Goal: Task Accomplishment & Management: Use online tool/utility

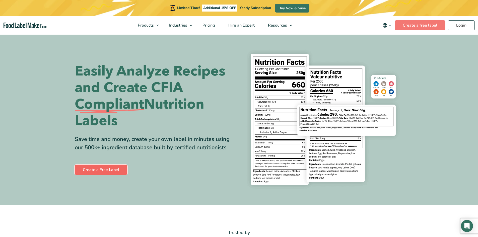
click at [95, 168] on link "Create a Free Label" at bounding box center [101, 170] width 52 height 10
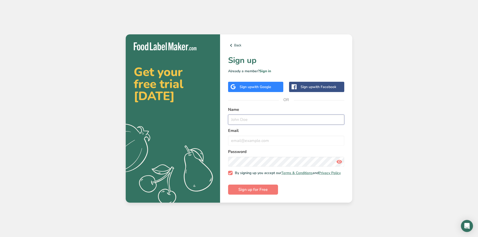
click at [244, 119] on input "text" at bounding box center [286, 120] width 116 height 10
type input "The Salt Cellar"
type input "[EMAIL_ADDRESS][DOMAIN_NAME]"
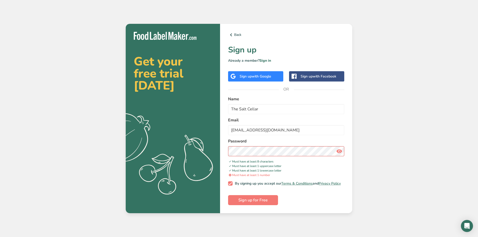
click at [339, 148] on icon at bounding box center [339, 151] width 6 height 9
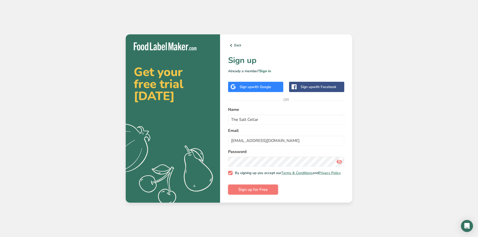
click at [250, 193] on span "Sign up for Free" at bounding box center [252, 190] width 29 height 6
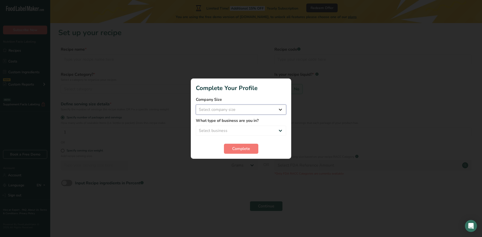
click at [248, 111] on select "Select company size Fewer than 10 Employees 10 to 50 Employees 51 to 500 Employ…" at bounding box center [241, 110] width 90 height 10
select select "1"
click at [196, 105] on select "Select company size Fewer than 10 Employees 10 to 50 Employees 51 to 500 Employ…" at bounding box center [241, 110] width 90 height 10
click at [238, 123] on label "What type of business are you in?" at bounding box center [241, 121] width 90 height 6
click at [237, 129] on select "Select business Packaged Food Manufacturer Restaurant & Cafe Bakery Meal Plans …" at bounding box center [241, 131] width 90 height 10
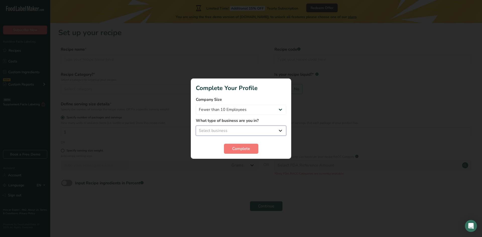
select select "1"
click at [196, 126] on select "Select business Packaged Food Manufacturer Restaurant & Cafe Bakery Meal Plans …" at bounding box center [241, 131] width 90 height 10
click at [238, 149] on span "Complete" at bounding box center [241, 149] width 18 height 6
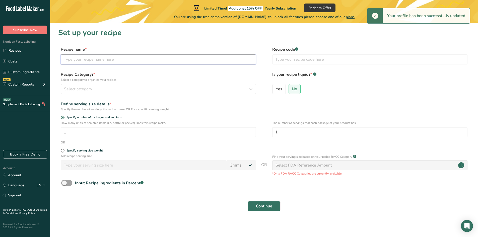
click at [86, 61] on input "text" at bounding box center [158, 59] width 195 height 10
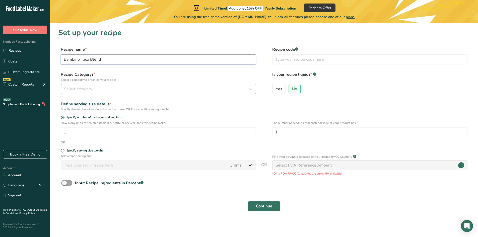
type input "Bambino Taco Blend"
click at [128, 92] on div "Select category" at bounding box center [157, 89] width 186 height 6
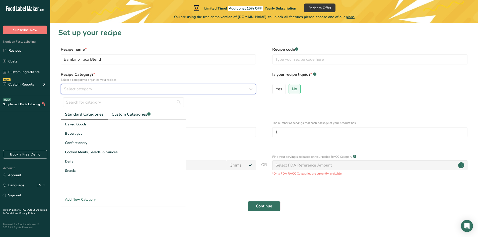
click at [105, 87] on div "Select category" at bounding box center [157, 89] width 186 height 6
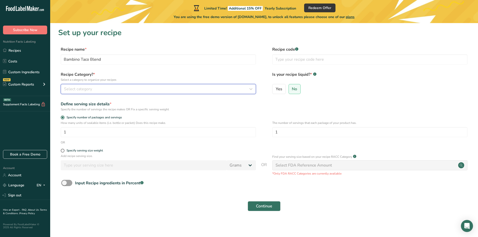
click at [105, 87] on div "Select category" at bounding box center [157, 89] width 186 height 6
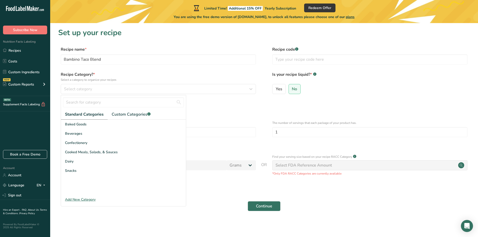
click at [79, 200] on div "Add New Category" at bounding box center [123, 199] width 125 height 5
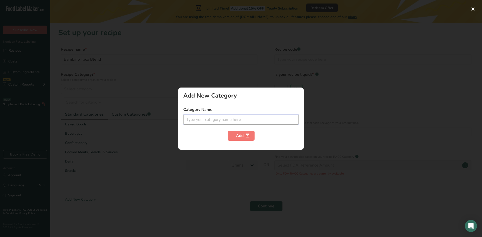
click at [220, 120] on input "text" at bounding box center [240, 120] width 115 height 10
type input "Seas"
click at [239, 104] on div "Add New Category Category Name Seas Add" at bounding box center [240, 119] width 125 height 62
click at [227, 68] on div at bounding box center [241, 118] width 482 height 237
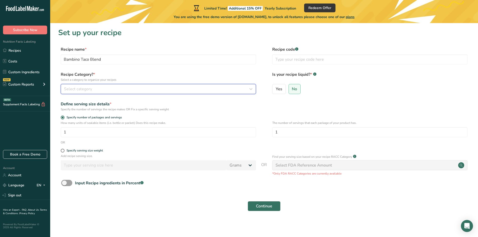
click at [88, 92] on button "Select category" at bounding box center [158, 89] width 195 height 10
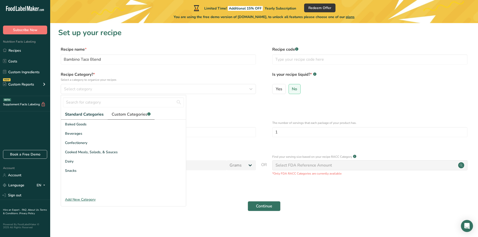
click at [134, 112] on span "Custom Categories .a-a{fill:#347362;}.b-a{fill:#fff;}" at bounding box center [131, 114] width 39 height 6
click at [81, 199] on div "Add New Category" at bounding box center [123, 199] width 125 height 5
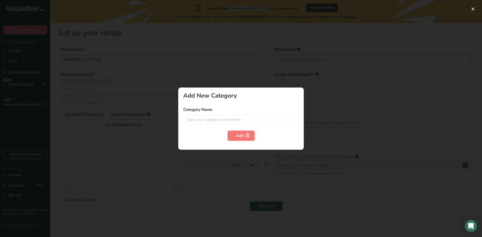
drag, startPoint x: 236, startPoint y: 136, endPoint x: 275, endPoint y: 136, distance: 38.9
click at [275, 136] on div "Add" at bounding box center [240, 136] width 115 height 10
drag, startPoint x: 175, startPoint y: 167, endPoint x: 113, endPoint y: 128, distance: 73.2
click at [175, 167] on div at bounding box center [241, 118] width 482 height 237
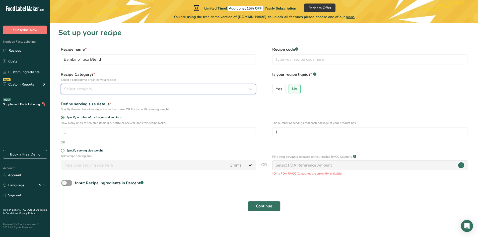
click at [72, 89] on span "Select category" at bounding box center [78, 89] width 28 height 6
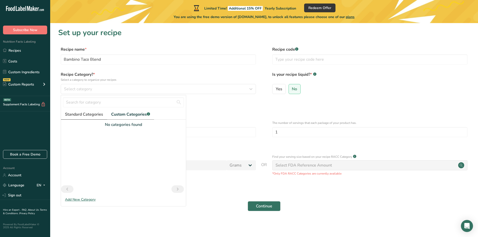
click at [75, 113] on span "Standard Categories" at bounding box center [84, 114] width 38 height 6
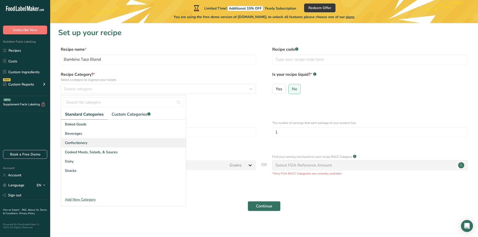
click at [82, 143] on span "Confectionery" at bounding box center [76, 142] width 22 height 5
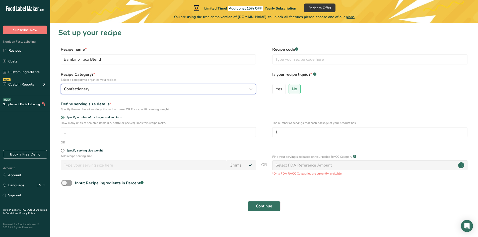
click at [86, 90] on span "Confectionery" at bounding box center [76, 89] width 25 height 6
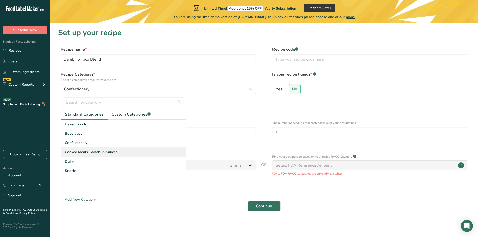
click at [84, 152] on span "Cooked Meals, Salads, & Sauces" at bounding box center [91, 151] width 53 height 5
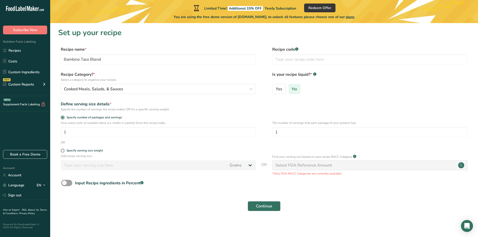
click at [296, 88] on span "No" at bounding box center [294, 89] width 5 height 5
click at [292, 88] on input "No" at bounding box center [290, 88] width 3 height 3
drag, startPoint x: 70, startPoint y: 133, endPoint x: 62, endPoint y: 132, distance: 8.1
click at [62, 132] on input "1" at bounding box center [158, 132] width 195 height 10
type input "40"
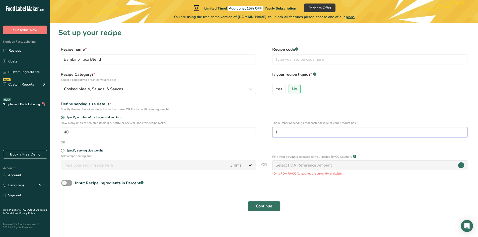
click at [283, 133] on input "1" at bounding box center [369, 132] width 195 height 10
drag, startPoint x: 283, startPoint y: 133, endPoint x: 258, endPoint y: 144, distance: 28.1
click at [268, 131] on div "How many units of sealable items (i.e. bottle or packet) Does this recipe make.…" at bounding box center [264, 131] width 412 height 20
type input "27"
click at [257, 150] on div "Specify serving size weight" at bounding box center [264, 151] width 412 height 5
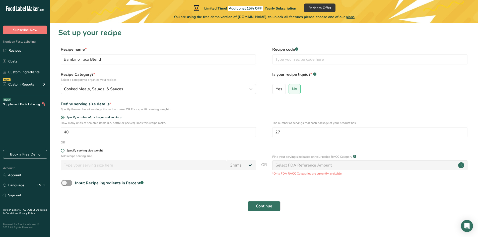
click at [62, 151] on span at bounding box center [63, 151] width 4 height 4
click at [62, 151] on input "Specify serving size weight" at bounding box center [62, 150] width 3 height 3
radio input "true"
radio input "false"
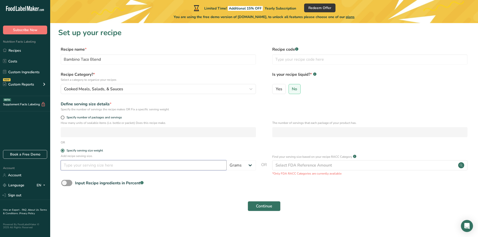
click at [150, 166] on input "number" at bounding box center [144, 165] width 166 height 10
type input "4"
click at [215, 183] on div "Input Recipe ingredients in Percent .a-a{fill:#347362;}.b-a{fill:#fff;}" at bounding box center [264, 185] width 412 height 10
click at [265, 204] on span "Continue" at bounding box center [264, 206] width 16 height 6
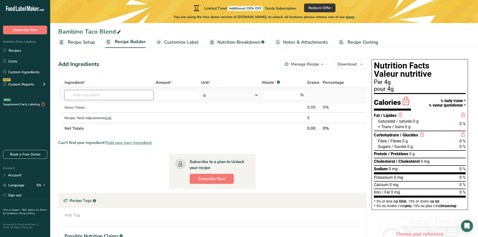
click at [89, 95] on input "text" at bounding box center [108, 95] width 89 height 10
drag, startPoint x: 95, startPoint y: 98, endPoint x: 53, endPoint y: 98, distance: 42.1
click at [53, 98] on section "Add Ingredients Manage Recipe Delete Recipe Duplicate Recipe Scale Recipe Save …" at bounding box center [264, 166] width 428 height 234
type input "sonoma"
click at [96, 114] on div "Add your own ingredient" at bounding box center [108, 113] width 81 height 5
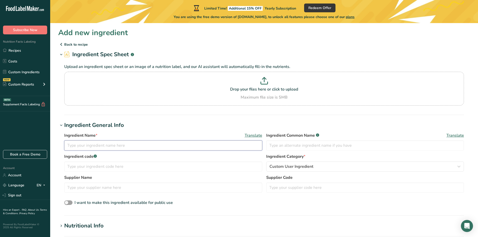
click at [80, 148] on input "text" at bounding box center [163, 145] width 198 height 10
type input "Sonoma"
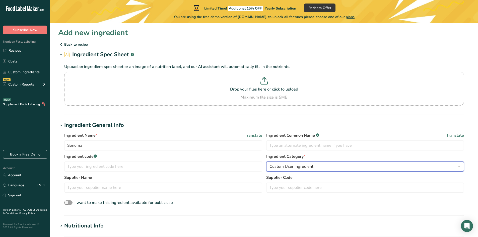
click at [328, 165] on div "Custom User Ingredient" at bounding box center [363, 167] width 188 height 6
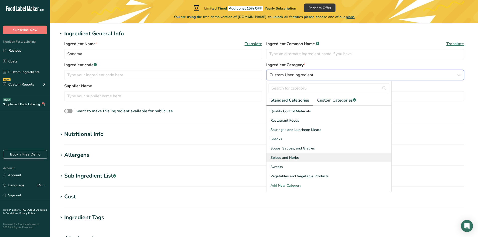
scroll to position [100, 0]
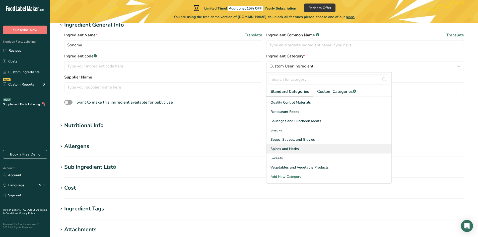
click at [291, 147] on span "Spices and Herbs" at bounding box center [284, 148] width 28 height 5
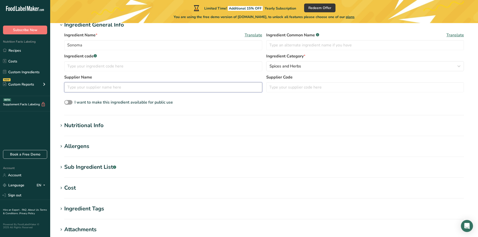
click at [104, 88] on input "text" at bounding box center [163, 87] width 198 height 10
type input "Salt Works"
click at [279, 103] on div "I want to make this ingredient available for public use" at bounding box center [264, 102] width 400 height 7
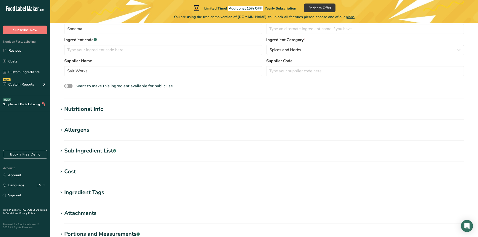
scroll to position [125, 0]
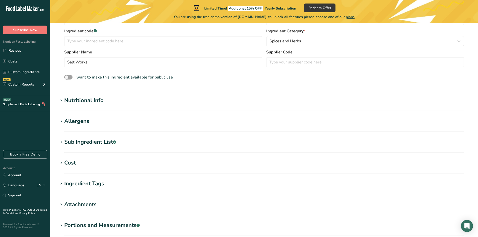
click at [72, 101] on div "Nutritional Info" at bounding box center [83, 100] width 39 height 8
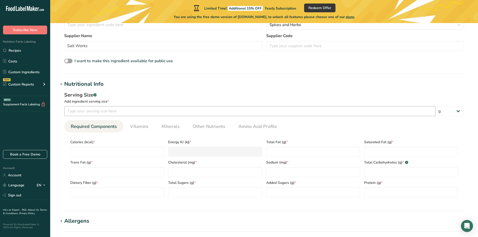
scroll to position [150, 0]
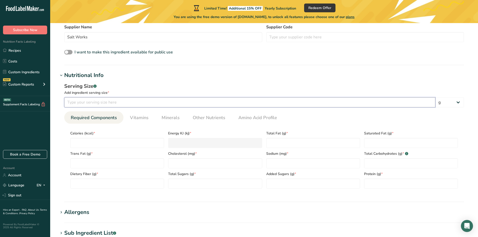
click at [67, 104] on input "number" at bounding box center [249, 102] width 371 height 10
type input "100"
click at [119, 143] on input "number" at bounding box center [117, 143] width 94 height 10
type input "0"
type KJ "0"
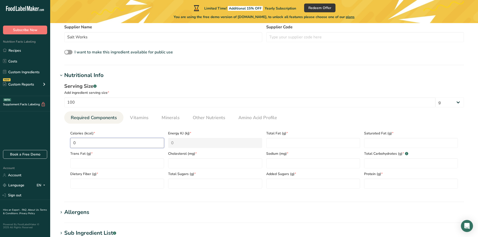
type input "0"
type Fat "0"
type input "0"
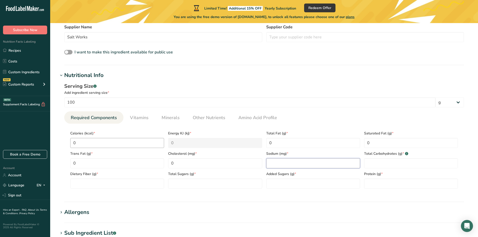
type input "0"
type input "39320"
type Carbohydrates "0"
type Fiber "0"
type Sugars "0"
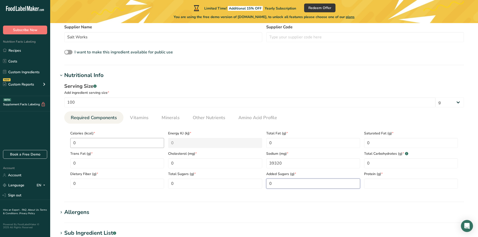
type Sugars "0"
type input "0"
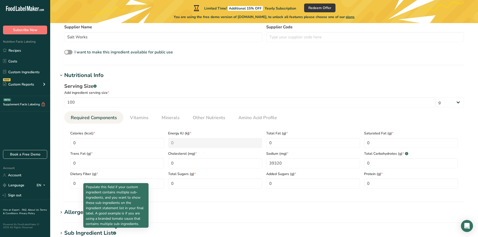
click at [213, 201] on section "Nutritional Info Serving Size .a-a{fill:#347362;}.b-a{fill:#fff;} Add ingredien…" at bounding box center [264, 136] width 412 height 131
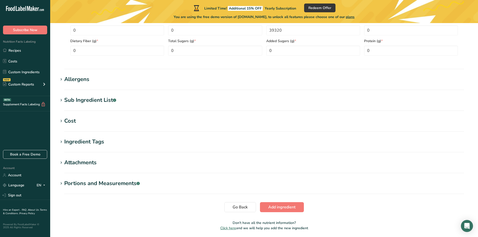
scroll to position [301, 0]
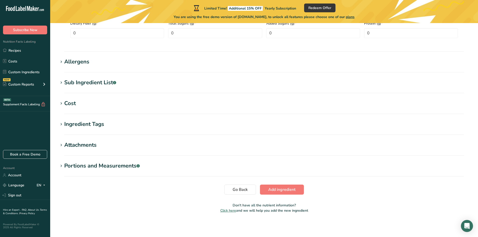
click at [97, 166] on div "Portions and Measurements .a-a{fill:#347362;}.b-a{fill:#fff;}" at bounding box center [101, 166] width 75 height 8
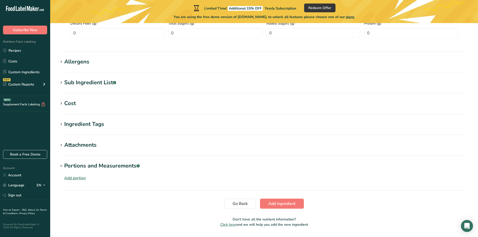
click at [97, 166] on div "Portions and Measurements .a-a{fill:#347362;}.b-a{fill:#fff;}" at bounding box center [101, 166] width 75 height 8
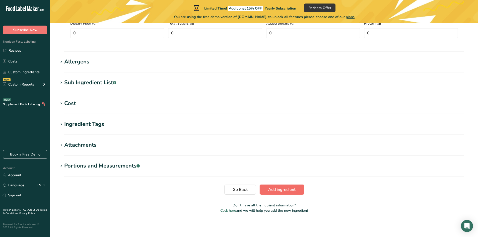
click at [292, 191] on span "Add ingredient" at bounding box center [281, 190] width 27 height 6
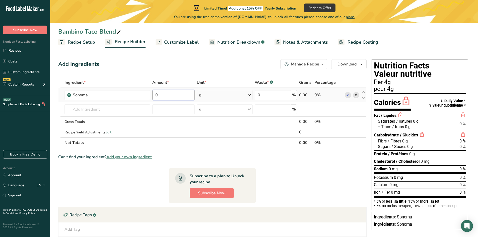
click at [162, 93] on input "0" at bounding box center [173, 95] width 42 height 10
drag, startPoint x: 153, startPoint y: 95, endPoint x: 159, endPoint y: 96, distance: 6.1
click at [159, 95] on input "0" at bounding box center [173, 95] width 42 height 10
type input "1840"
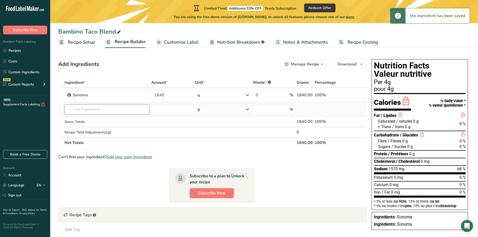
click at [88, 112] on input "text" at bounding box center [106, 109] width 85 height 10
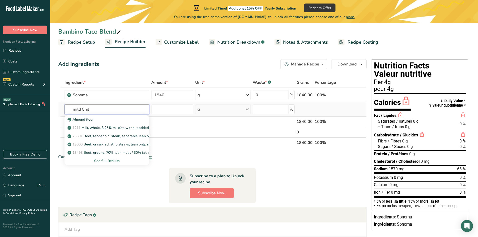
type input "mild Chili"
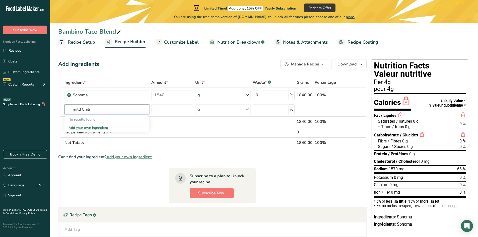
drag, startPoint x: 108, startPoint y: 110, endPoint x: 47, endPoint y: 108, distance: 61.2
click at [47, 108] on div ".a-20{fill:#fff;} Subscribe Now Nutrition Facts Labeling Recipes Costs Custom I…" at bounding box center [239, 149] width 478 height 298
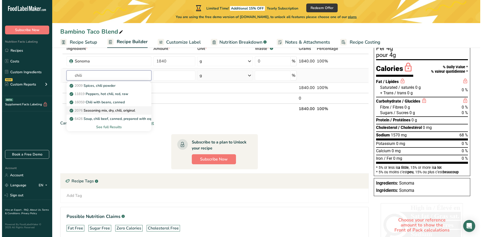
scroll to position [25, 0]
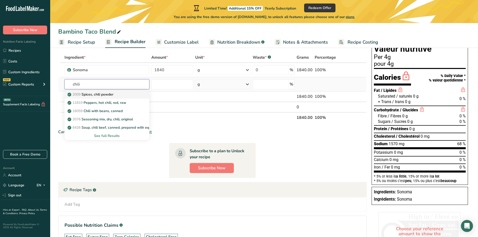
type input "chili"
click at [103, 94] on p "2009 Spices, chili powder" at bounding box center [90, 94] width 45 height 5
type input "Spices, chili powder"
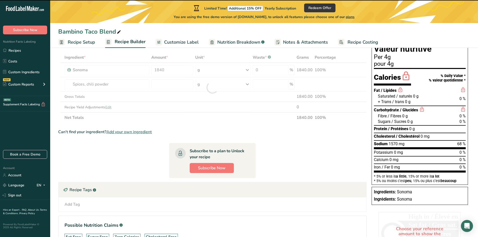
type input "0"
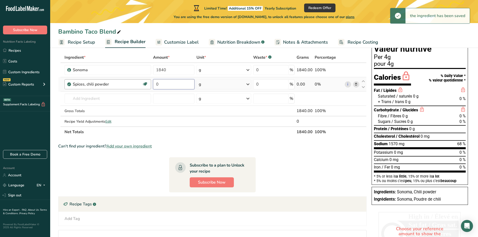
drag, startPoint x: 157, startPoint y: 83, endPoint x: 142, endPoint y: 83, distance: 15.3
click at [142, 83] on tr "Spices, chili powder Source of Antioxidants Dairy free Gluten free Vegan Vegeta…" at bounding box center [212, 84] width 308 height 14
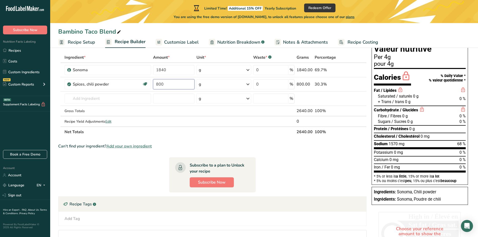
type input "800"
click at [90, 98] on input "text" at bounding box center [107, 99] width 87 height 10
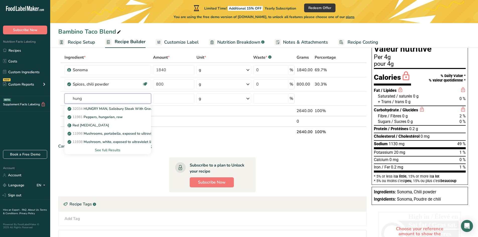
drag, startPoint x: 89, startPoint y: 100, endPoint x: 56, endPoint y: 98, distance: 32.6
click at [56, 98] on section "Add Ingredients Manage Recipe Delete Recipe Duplicate Recipe Scale Recipe Save …" at bounding box center [264, 155] width 428 height 263
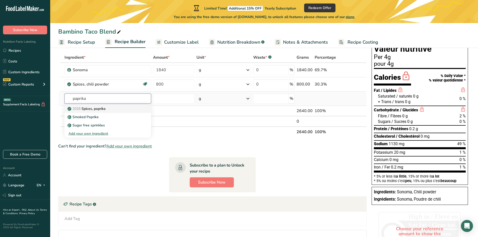
type input "paprika"
click at [108, 108] on div "2028 Spices, paprika" at bounding box center [103, 108] width 70 height 5
type input "Spices, paprika"
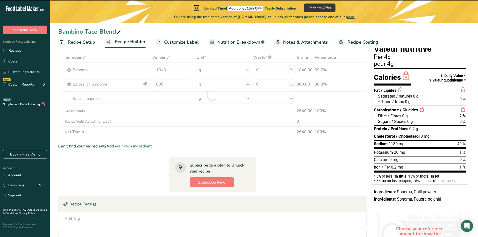
type input "0"
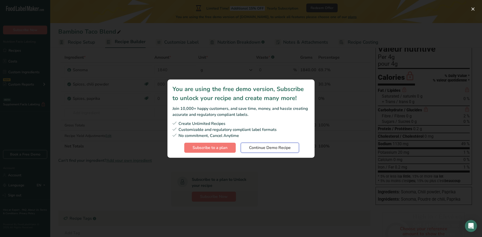
click at [273, 147] on span "Continue Demo Recipe" at bounding box center [270, 148] width 42 height 6
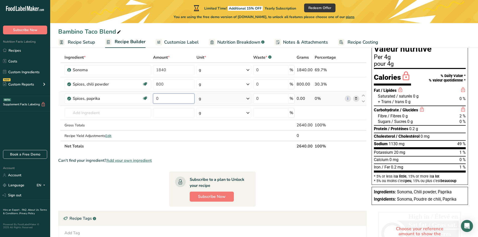
click at [169, 102] on input "0" at bounding box center [173, 99] width 41 height 10
drag, startPoint x: 165, startPoint y: 101, endPoint x: 145, endPoint y: 99, distance: 19.4
click at [147, 100] on tr "Spices, paprika Source of Antioxidants Dairy free Gluten free Vegan Vegetarian …" at bounding box center [212, 99] width 308 height 14
type input "7"
click at [179, 98] on input "number" at bounding box center [173, 99] width 41 height 10
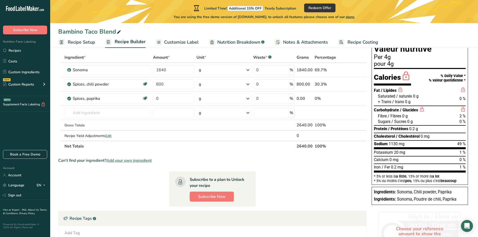
click at [208, 149] on div "Ingredient * Amount * Unit * Waste * .a-a{fill:#347362;}.b-a{fill:#fff;} Grams …" at bounding box center [212, 101] width 308 height 99
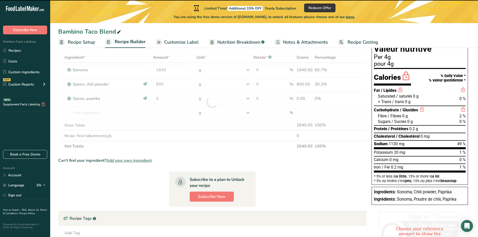
click at [161, 97] on div at bounding box center [212, 101] width 308 height 99
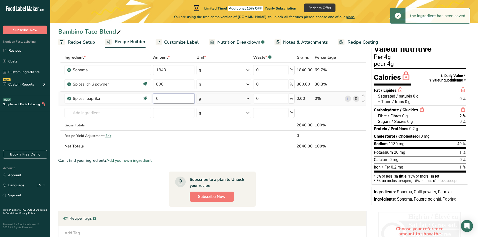
click at [158, 96] on input "0" at bounding box center [173, 99] width 41 height 10
drag, startPoint x: 162, startPoint y: 99, endPoint x: 154, endPoint y: 100, distance: 8.3
click at [154, 100] on input "0" at bounding box center [173, 99] width 41 height 10
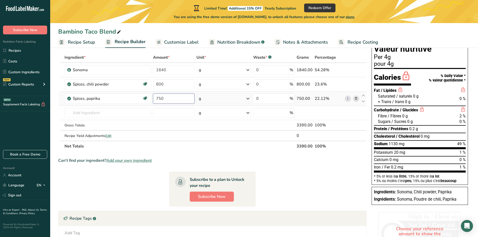
type input "750"
click at [92, 112] on input "text" at bounding box center [107, 113] width 87 height 10
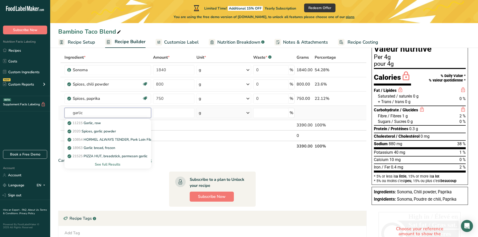
type input "garlic"
click at [112, 164] on div "See full Results" at bounding box center [107, 164] width 79 height 5
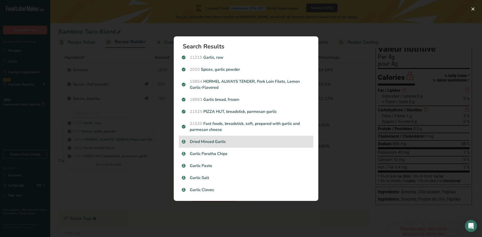
click at [202, 142] on p "Dried Minced Garlic" at bounding box center [246, 142] width 128 height 6
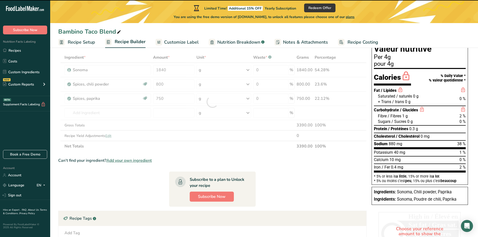
type input "0"
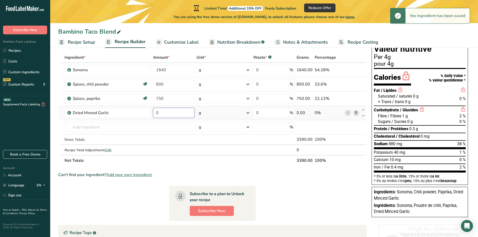
drag, startPoint x: 166, startPoint y: 113, endPoint x: 154, endPoint y: 111, distance: 11.4
click at [154, 111] on input "0" at bounding box center [173, 113] width 41 height 10
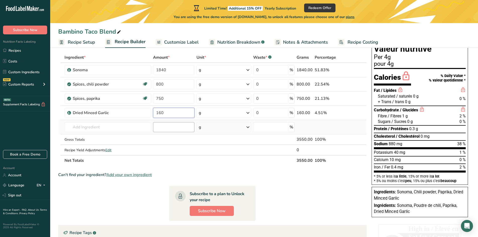
type input "160"
click at [79, 130] on input "text" at bounding box center [107, 127] width 87 height 10
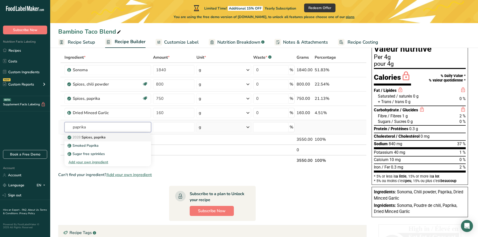
type input "paprika"
click at [88, 138] on p "2028 Spices, paprika" at bounding box center [86, 137] width 37 height 5
type input "Spices, paprika"
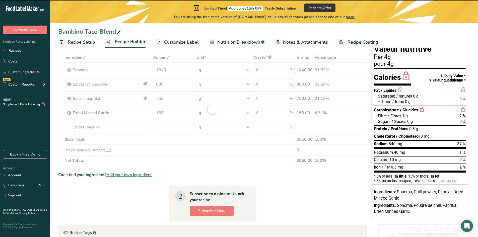
type input "0"
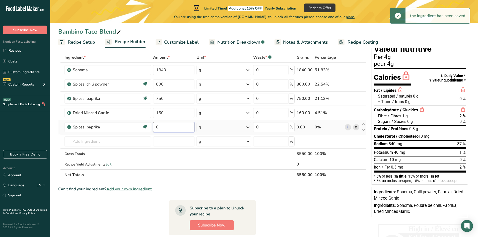
click at [154, 127] on input "0" at bounding box center [173, 127] width 41 height 10
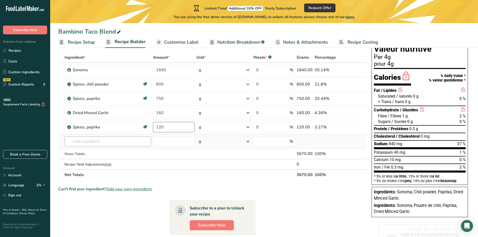
type input "120"
click at [86, 143] on div "Ingredient * Amount * Unit * Waste * .a-a{fill:#347362;}.b-a{fill:#fff;} Grams …" at bounding box center [212, 116] width 308 height 128
type input "cumin"
click at [103, 151] on p "2014 Spices, cumin seed" at bounding box center [90, 151] width 44 height 5
type input "Spices, cumin seed"
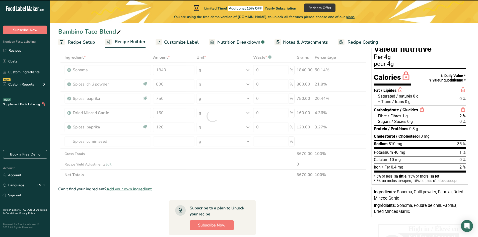
type input "0"
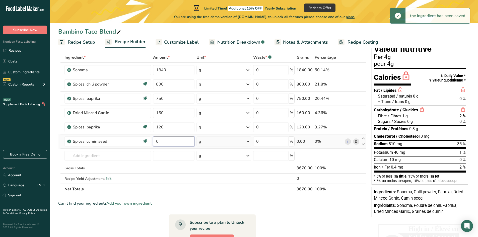
click at [167, 143] on input "0" at bounding box center [173, 141] width 41 height 10
type input "120"
click at [84, 157] on input "text" at bounding box center [107, 156] width 87 height 10
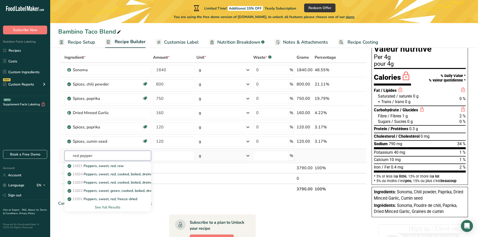
type input "red pepper"
click at [107, 207] on div "See full Results" at bounding box center [107, 207] width 79 height 5
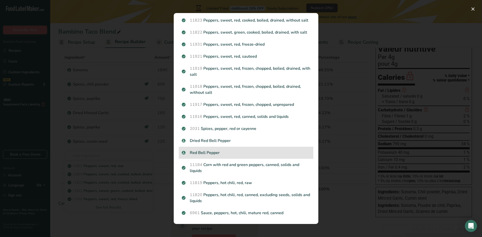
scroll to position [25, 0]
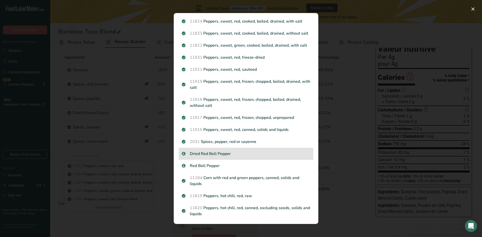
click at [230, 157] on p "Dried Red Bell Pepper" at bounding box center [246, 154] width 128 height 6
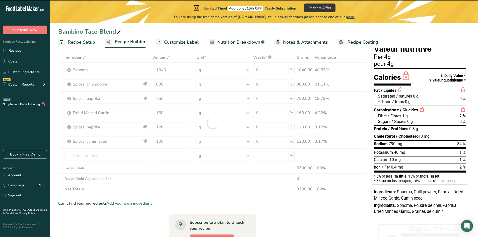
type input "0"
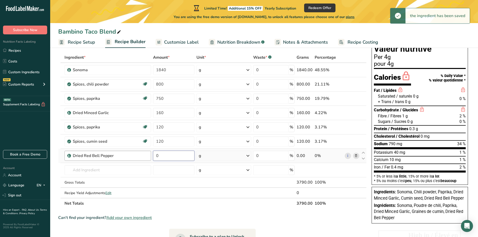
drag, startPoint x: 167, startPoint y: 157, endPoint x: 144, endPoint y: 156, distance: 23.1
click at [144, 156] on tr "Dried Red Bell Pepper 0 g Weight Units g kg mg See more Volume Units l Volume u…" at bounding box center [212, 156] width 308 height 14
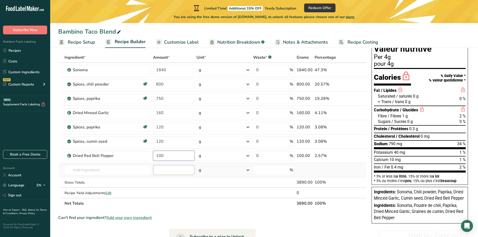
type input "100"
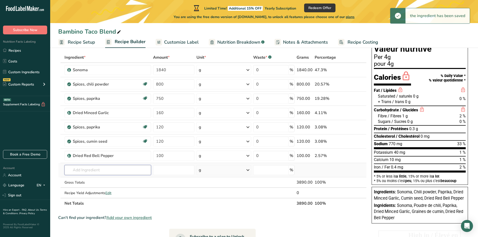
click at [82, 170] on input "text" at bounding box center [107, 170] width 87 height 10
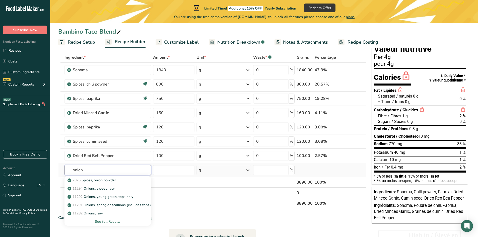
type input "onion"
click at [107, 220] on div "See full Results" at bounding box center [107, 221] width 79 height 5
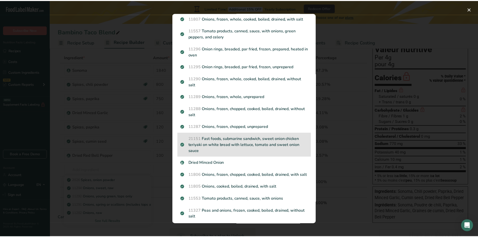
scroll to position [401, 0]
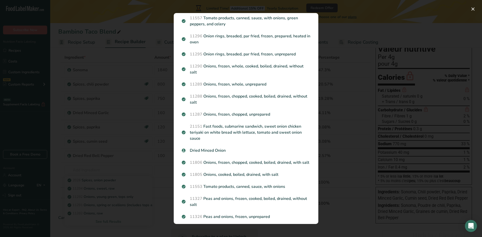
click at [195, 153] on p "Dried Minced Onion" at bounding box center [246, 150] width 128 height 6
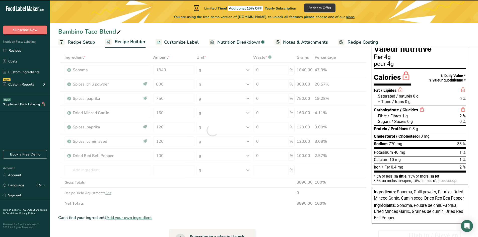
type input "0"
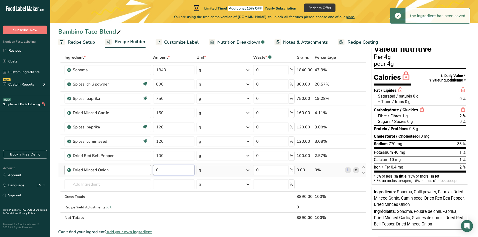
drag, startPoint x: 164, startPoint y: 171, endPoint x: 149, endPoint y: 171, distance: 14.3
click at [149, 171] on tr "Dried Minced Onion 0 g Weight Units g kg mg See more Volume Units l Volume unit…" at bounding box center [212, 170] width 308 height 14
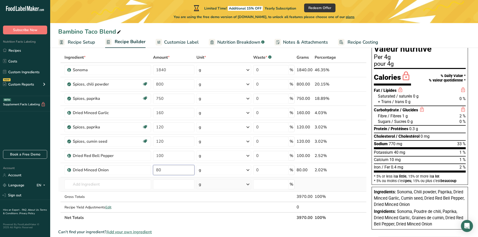
type input "80"
click at [87, 186] on input "text" at bounding box center [107, 184] width 87 height 10
type input "oregano"
click at [97, 167] on p "2027 Spices, oregano, dried" at bounding box center [92, 166] width 48 height 5
type input "Spices, oregano, dried"
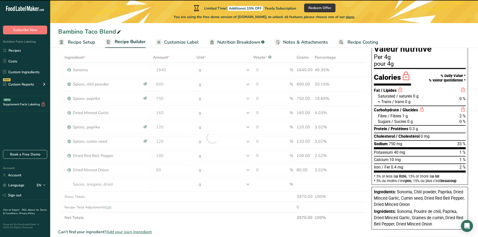
type input "0"
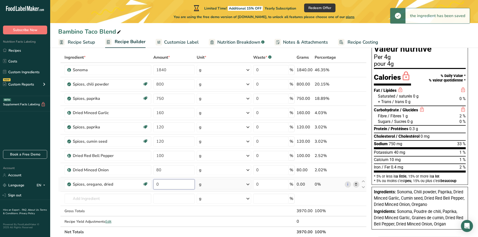
drag, startPoint x: 164, startPoint y: 181, endPoint x: 154, endPoint y: 180, distance: 9.6
click at [154, 180] on input "0" at bounding box center [173, 184] width 41 height 10
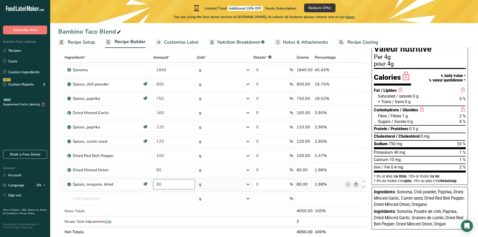
type input "80"
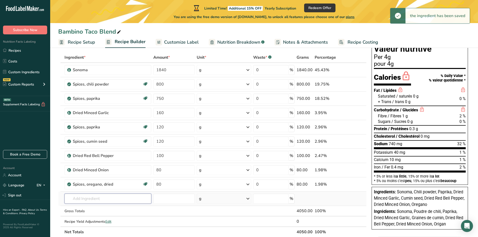
click at [73, 202] on input "text" at bounding box center [107, 199] width 87 height 10
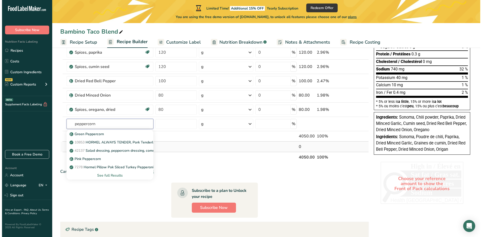
scroll to position [100, 0]
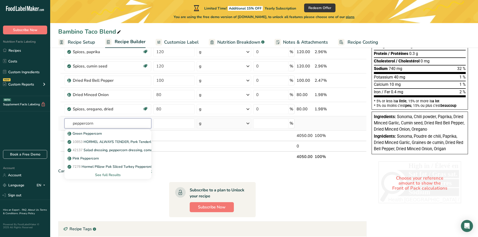
type input "peppercorn"
click at [102, 174] on div "See full Results" at bounding box center [107, 174] width 79 height 5
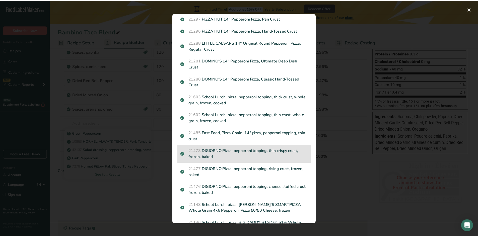
scroll to position [226, 0]
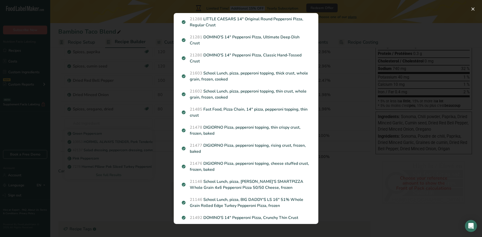
drag, startPoint x: 137, startPoint y: 211, endPoint x: 123, endPoint y: 165, distance: 48.8
click at [137, 211] on div "Search results modal" at bounding box center [241, 118] width 482 height 237
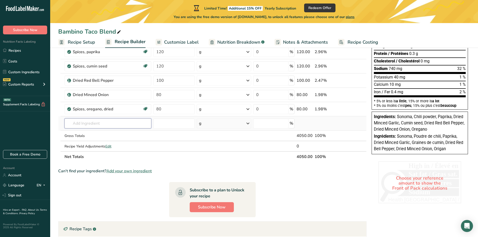
click at [92, 125] on input "text" at bounding box center [107, 123] width 87 height 10
type input "black pepper"
click at [92, 142] on p "2030 Spices, pepper, black" at bounding box center [91, 141] width 47 height 5
type input "Spices, pepper, black"
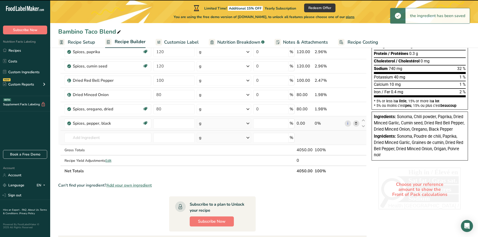
type input "0"
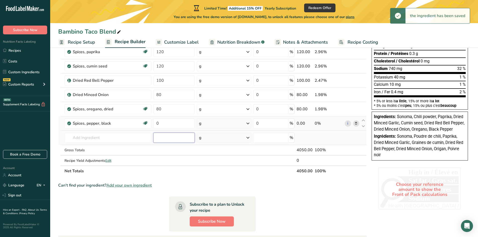
click at [164, 140] on input "number" at bounding box center [173, 138] width 41 height 10
click at [172, 124] on input "0" at bounding box center [173, 123] width 41 height 10
click at [149, 125] on tr "Spices, pepper, black Source of Antioxidants Dairy free Gluten free Vegan Veget…" at bounding box center [212, 123] width 308 height 14
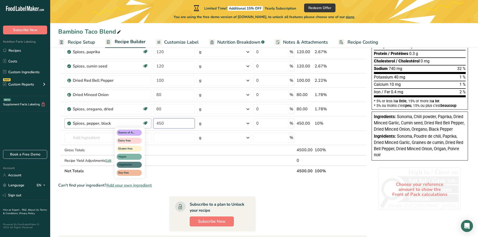
type input "450"
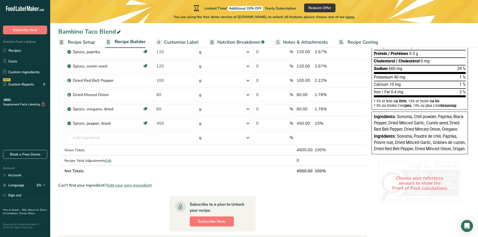
click at [288, 203] on section "Ingredient * Amount * Unit * Waste * .a-a{fill:#347362;}.b-a{fill:#fff;} Grams …" at bounding box center [212, 143] width 308 height 333
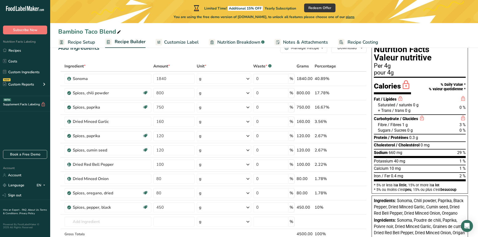
scroll to position [25, 0]
